Goal: Obtain resource: Obtain resource

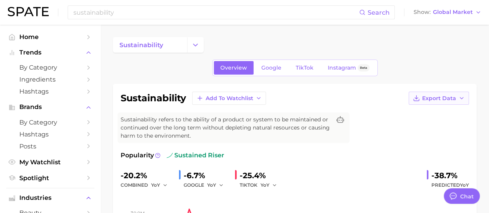
click at [462, 96] on icon "button" at bounding box center [461, 98] width 6 height 6
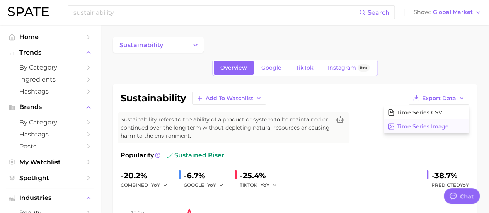
click at [406, 128] on span "Time Series Image" at bounding box center [423, 126] width 52 height 7
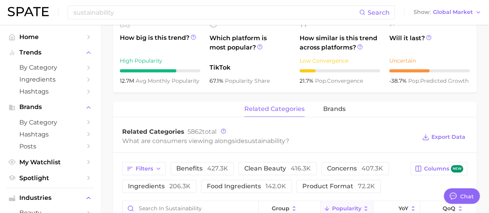
scroll to position [309, 0]
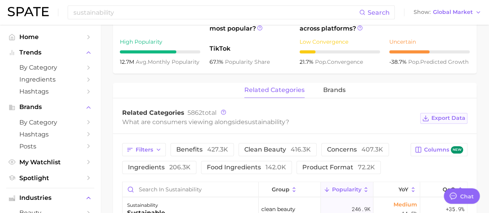
click at [452, 114] on button "Export Data" at bounding box center [443, 118] width 47 height 11
click at [412, 95] on div "related categories brands" at bounding box center [295, 90] width 364 height 15
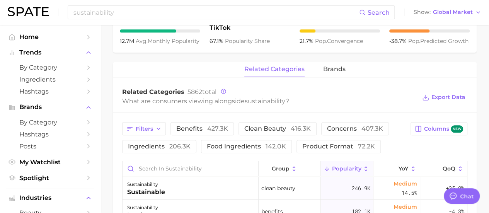
scroll to position [331, 0]
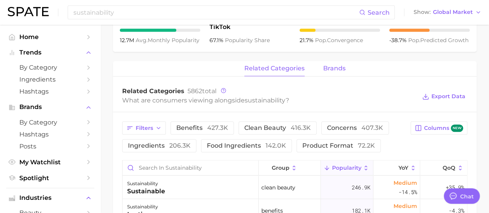
click at [328, 67] on span "brands" at bounding box center [334, 68] width 22 height 7
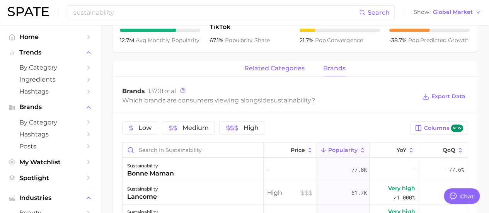
click at [286, 68] on span "related categories" at bounding box center [274, 68] width 60 height 7
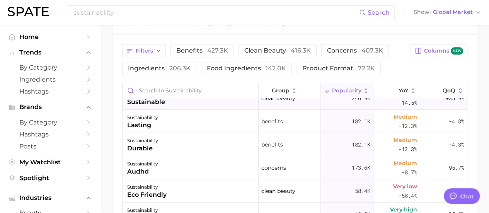
scroll to position [0, 0]
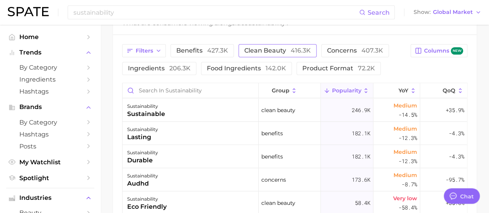
click at [269, 50] on span "clean beauty 416.3k" at bounding box center [277, 51] width 66 height 6
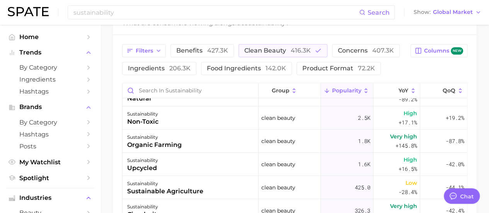
scroll to position [180, 0]
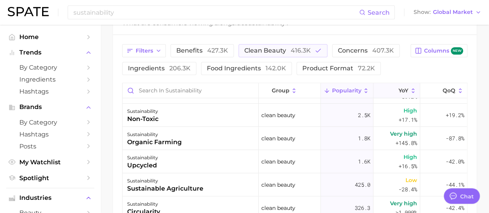
click at [410, 89] on icon at bounding box center [413, 90] width 7 height 7
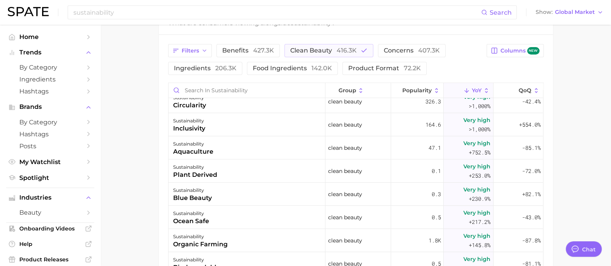
scroll to position [0, 0]
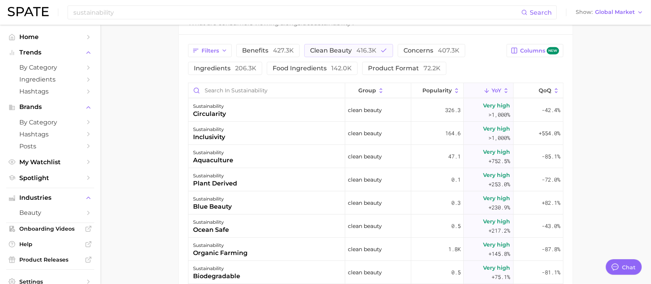
type textarea "x"
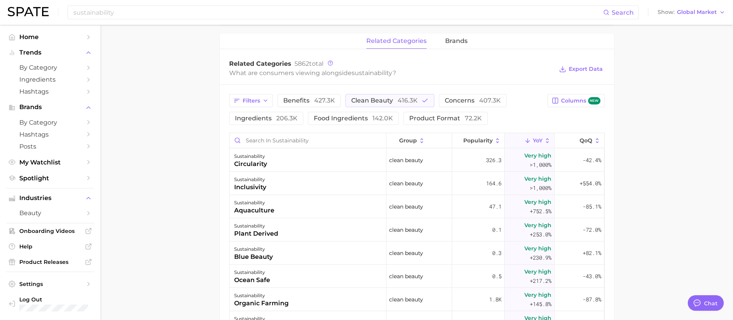
scroll to position [292, 0]
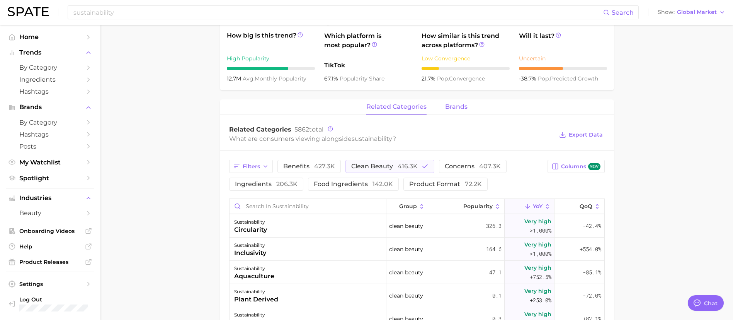
click at [452, 105] on span "brands" at bounding box center [456, 106] width 22 height 7
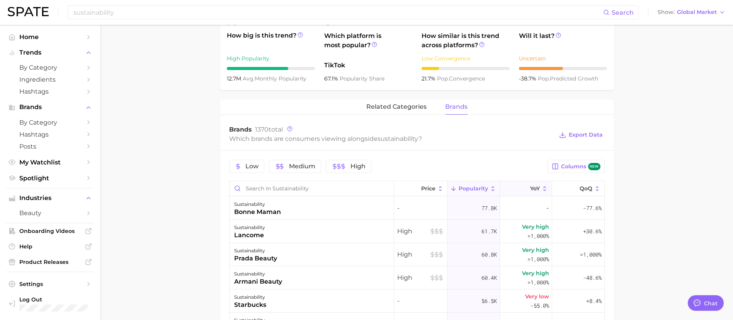
click at [488, 188] on span "YoY" at bounding box center [535, 188] width 10 height 6
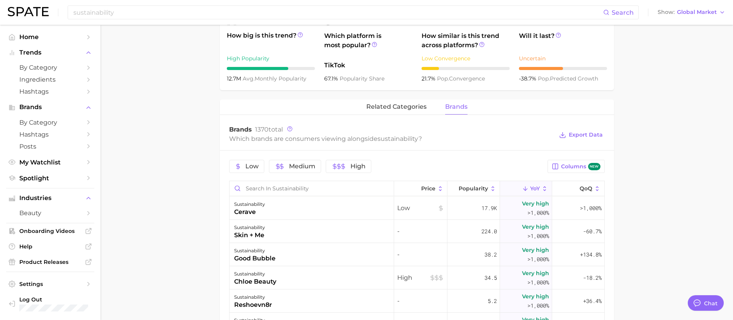
click at [185, 213] on main "sustainability Overview Google TikTok Instagram Beta sustainability Add to Watc…" at bounding box center [416, 140] width 632 height 816
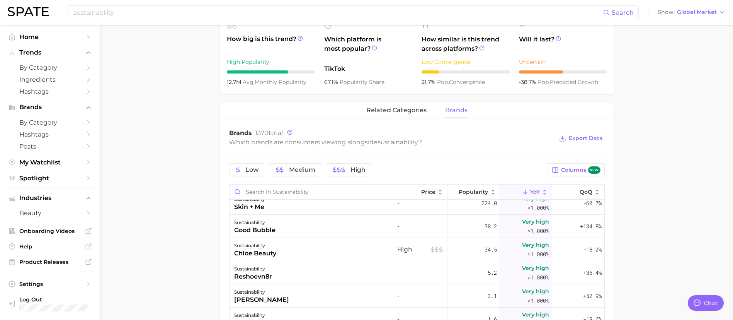
scroll to position [58, 0]
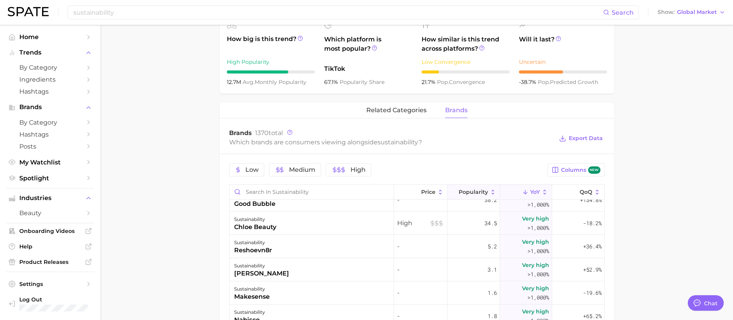
click at [473, 192] on span "Popularity" at bounding box center [473, 192] width 29 height 6
